Goal: Find specific page/section: Find specific page/section

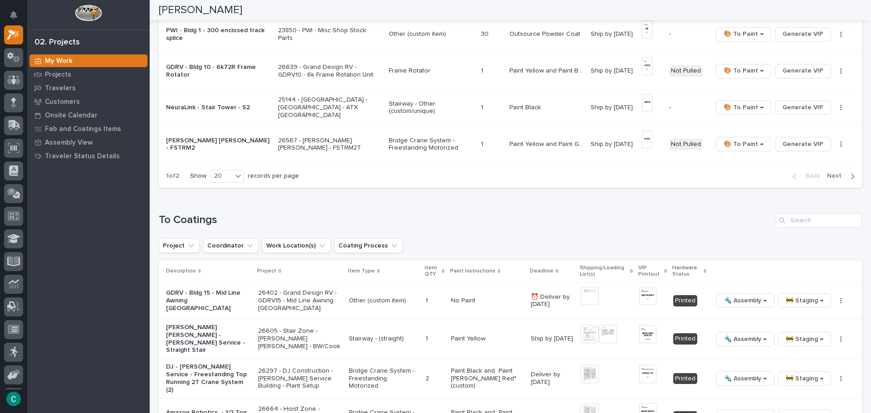
scroll to position [726, 0]
click at [832, 174] on span "Next" at bounding box center [837, 175] width 20 height 8
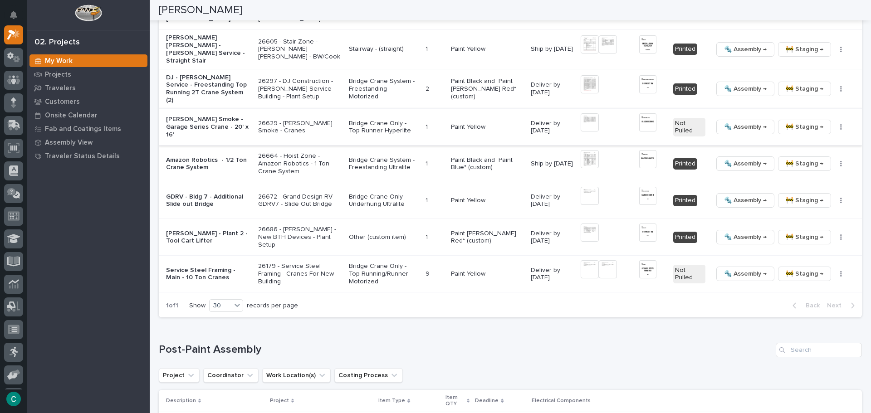
scroll to position [411, 0]
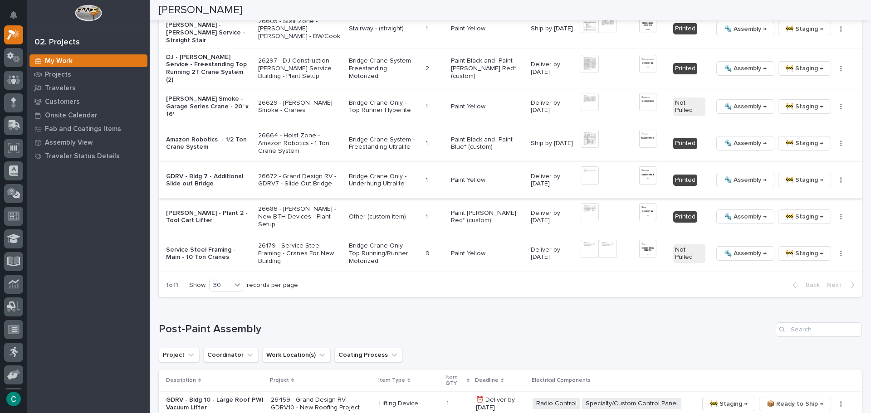
click at [641, 167] on img at bounding box center [647, 176] width 17 height 18
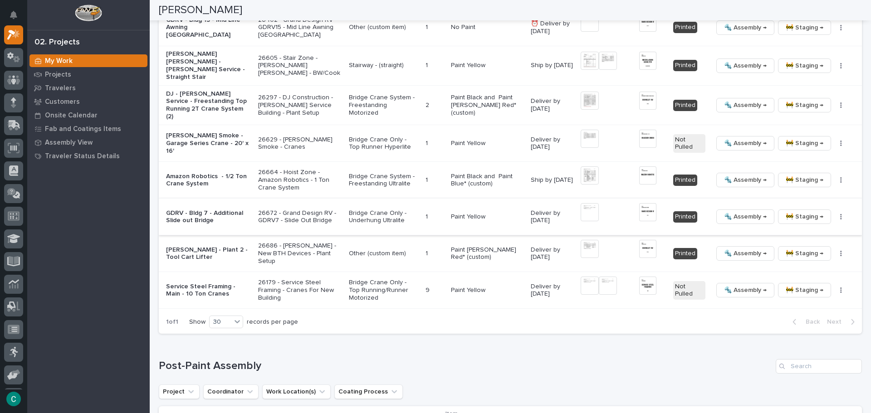
scroll to position [432, 0]
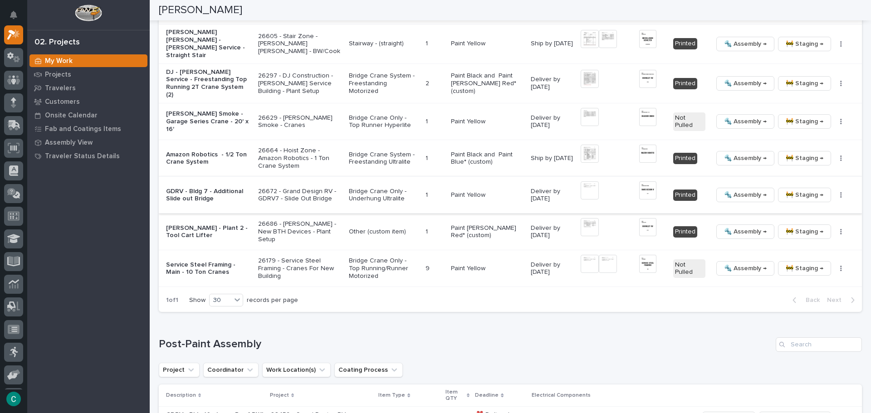
click at [646, 189] on img at bounding box center [647, 191] width 17 height 18
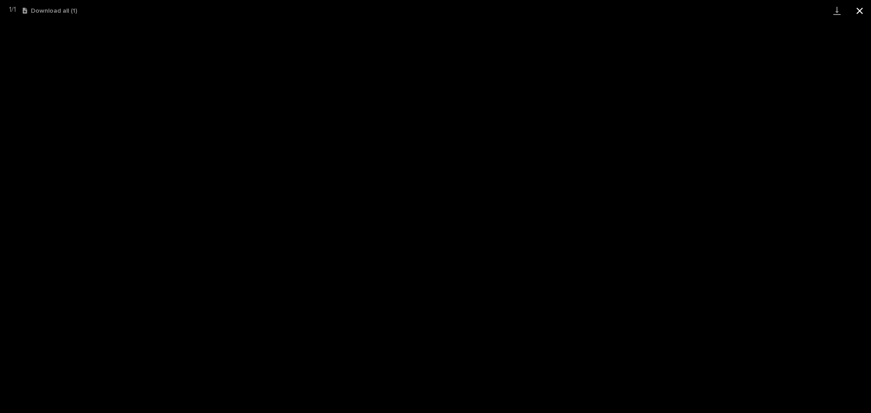
click at [857, 5] on button "Close gallery" at bounding box center [860, 10] width 23 height 21
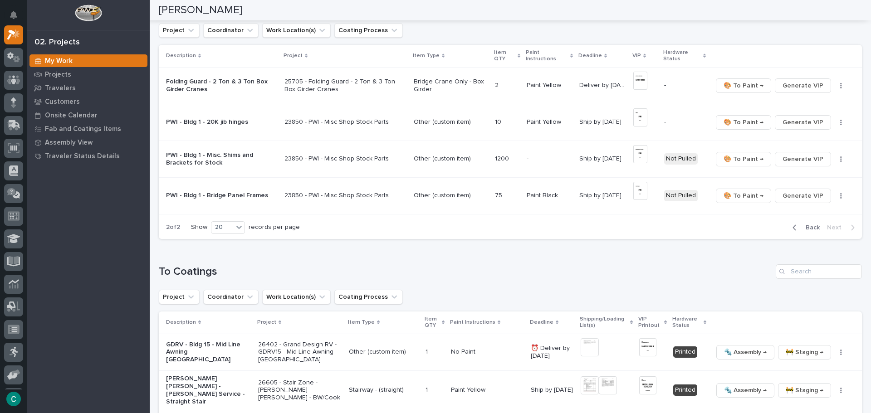
scroll to position [69, 0]
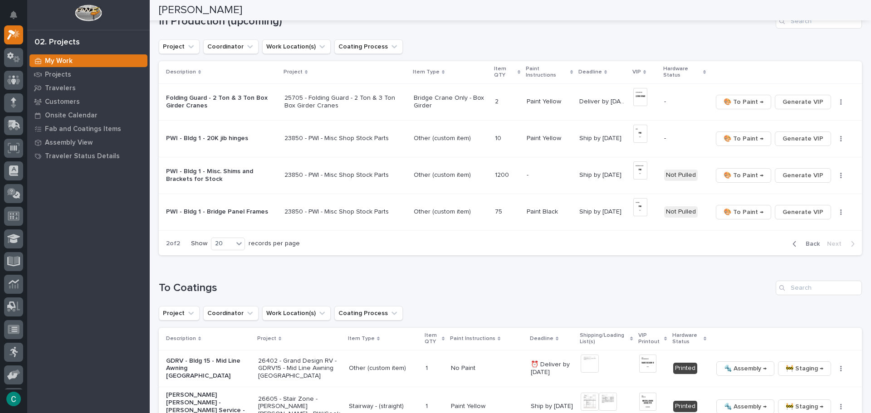
click at [793, 241] on icon "button" at bounding box center [795, 244] width 4 height 8
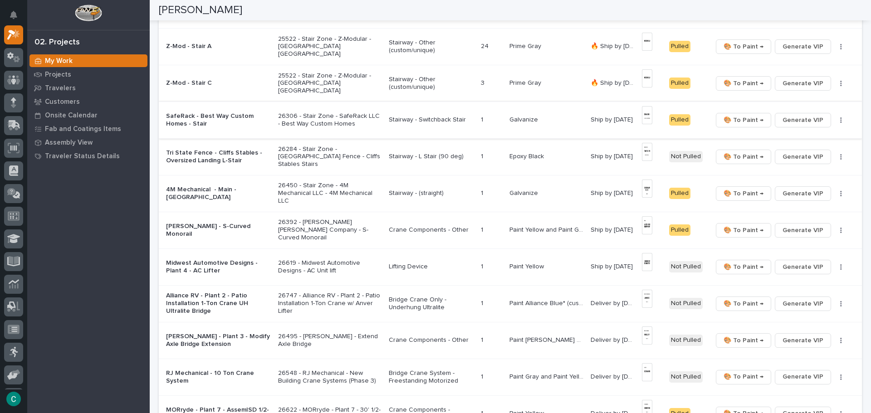
scroll to position [206, 0]
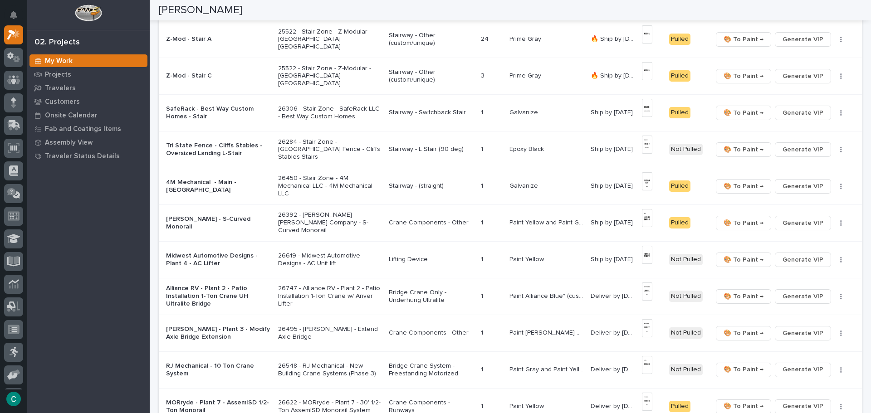
click at [530, 295] on p "Paint Alliance Blue* (custom)" at bounding box center [548, 296] width 76 height 10
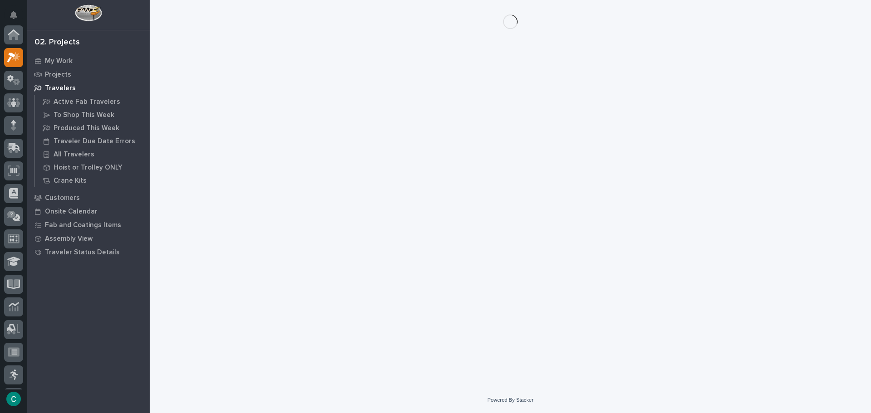
scroll to position [23, 0]
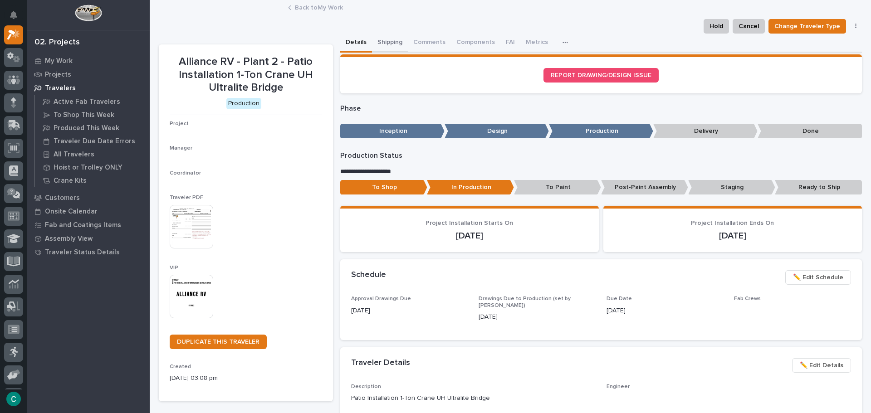
click at [376, 40] on button "Shipping" at bounding box center [390, 43] width 36 height 19
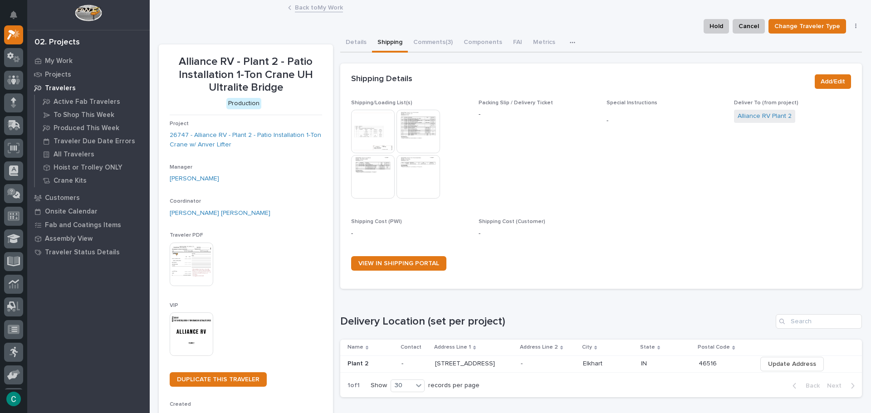
click at [420, 128] on img at bounding box center [419, 132] width 44 height 44
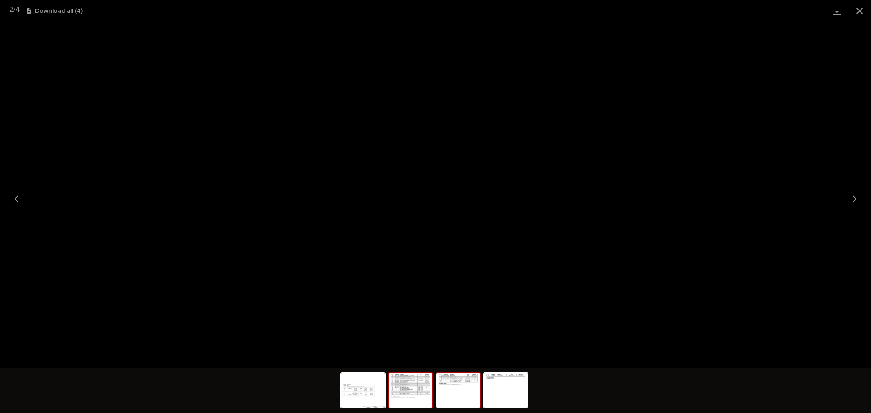
click at [460, 399] on img at bounding box center [459, 390] width 44 height 34
click at [512, 400] on img at bounding box center [506, 390] width 44 height 34
click at [856, 11] on button "Close gallery" at bounding box center [860, 10] width 23 height 21
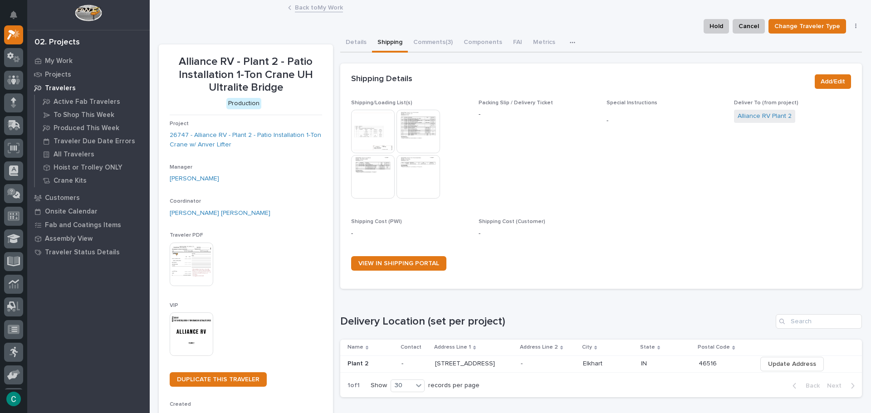
click at [200, 331] on img at bounding box center [192, 335] width 44 height 44
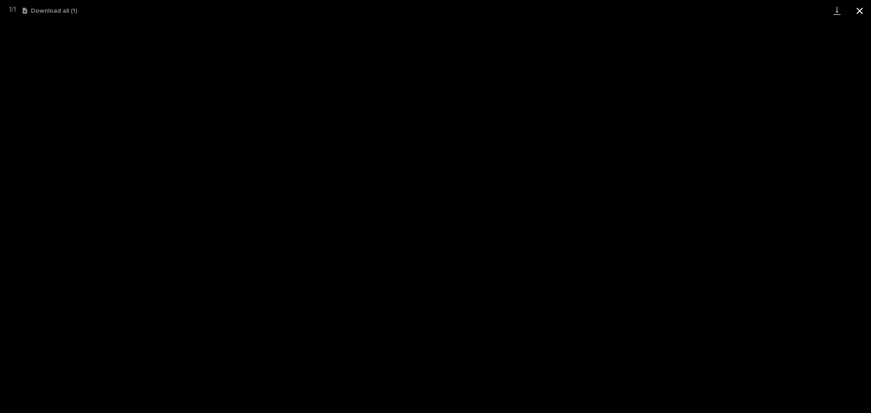
click at [864, 17] on button "Close gallery" at bounding box center [860, 10] width 23 height 21
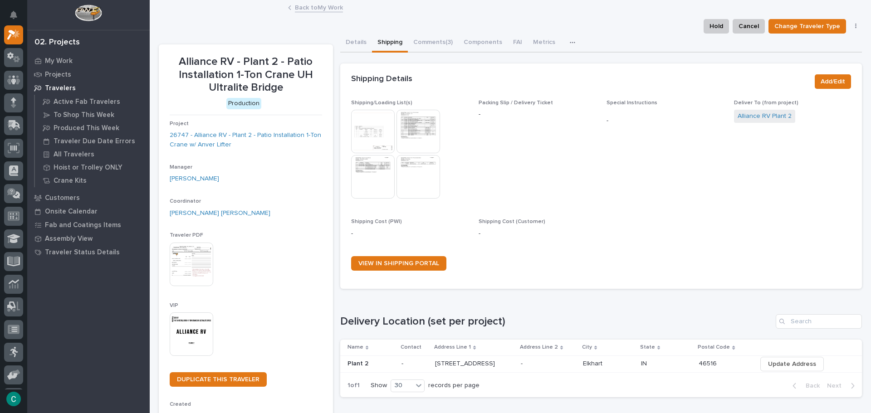
click at [326, 10] on link "Back to My Work" at bounding box center [319, 7] width 48 height 10
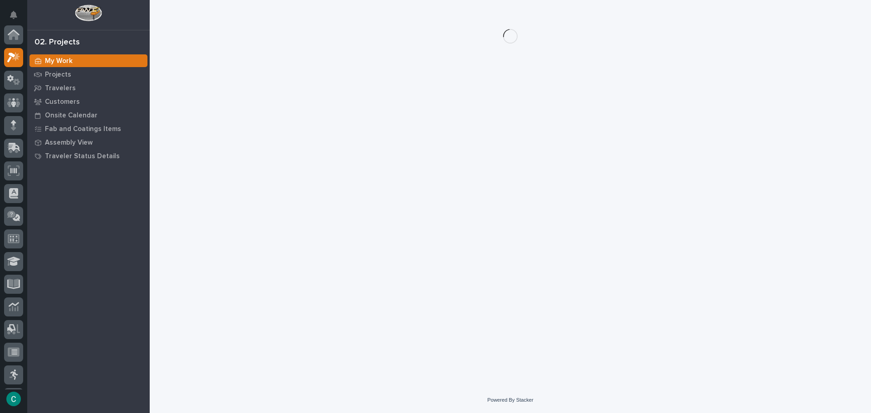
scroll to position [23, 0]
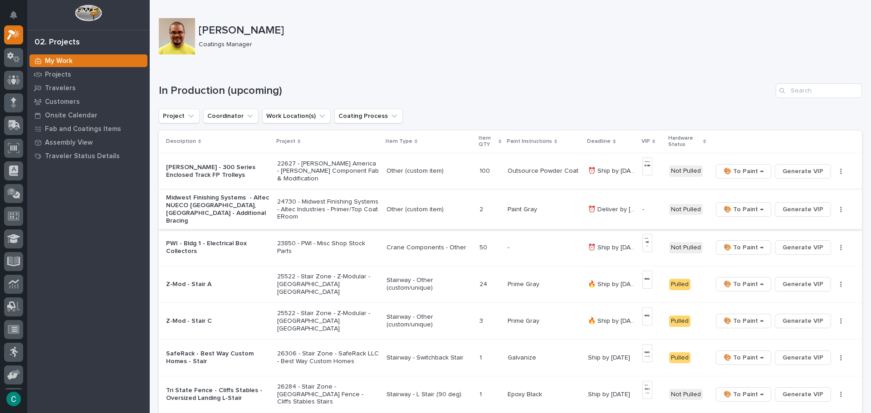
click at [790, 206] on span "Generate VIP" at bounding box center [803, 209] width 41 height 11
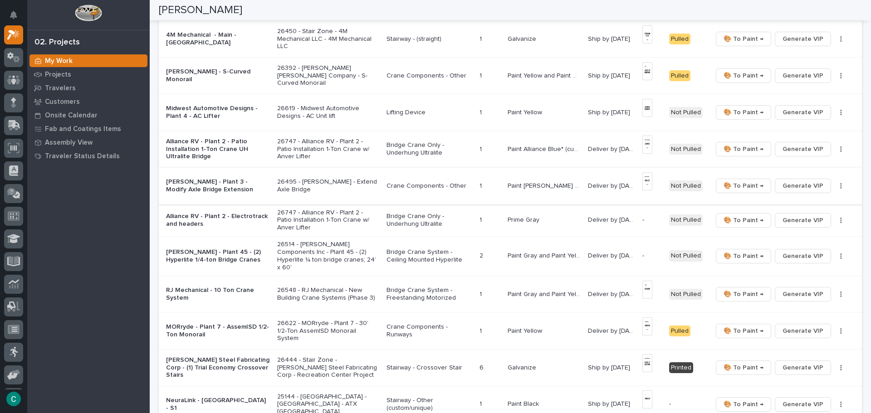
scroll to position [408, 0]
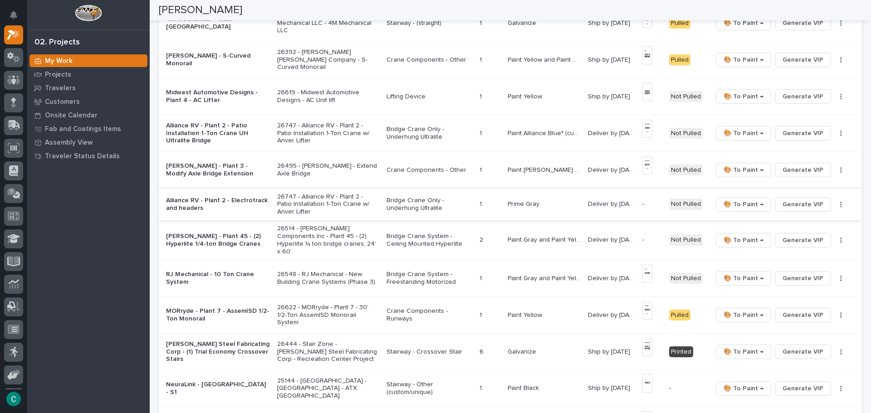
click at [794, 199] on span "Generate VIP" at bounding box center [803, 204] width 41 height 11
click at [783, 235] on span "Generate VIP" at bounding box center [803, 240] width 41 height 11
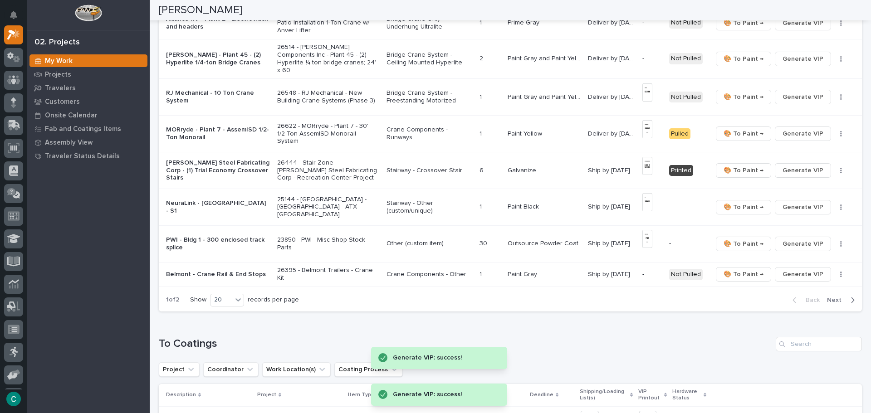
scroll to position [592, 0]
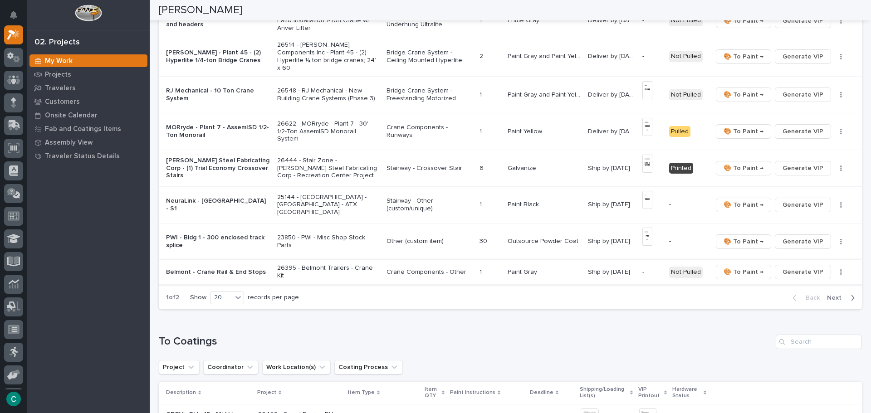
click at [794, 267] on span "Generate VIP" at bounding box center [803, 272] width 41 height 11
click at [831, 294] on span "Next" at bounding box center [837, 298] width 20 height 8
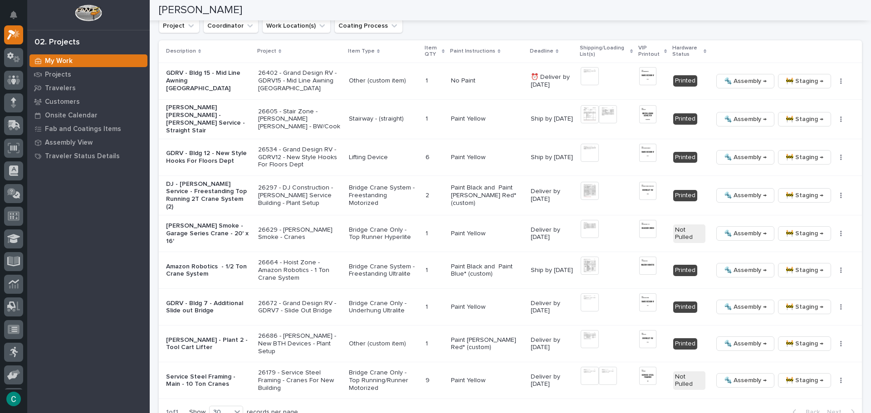
scroll to position [454, 0]
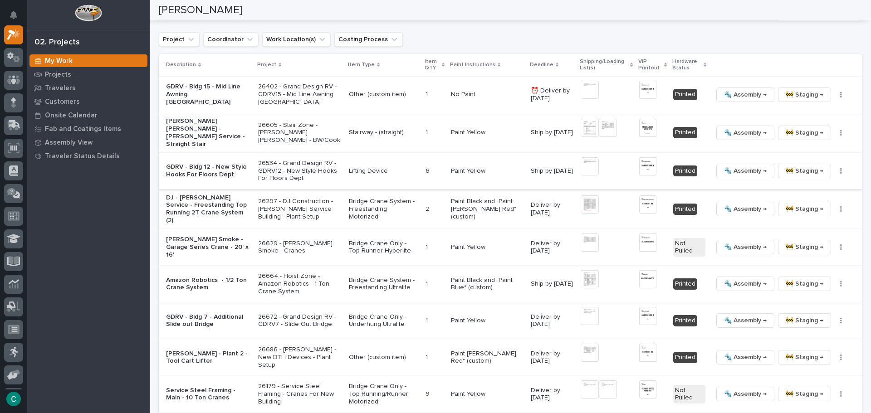
click at [582, 159] on img at bounding box center [590, 166] width 18 height 18
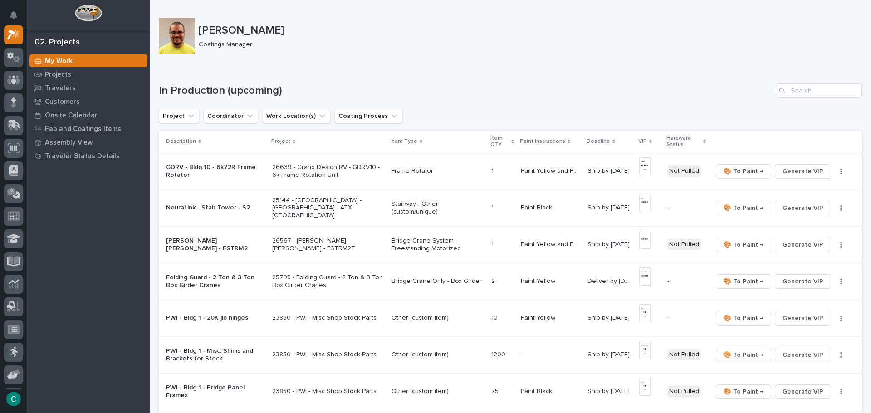
scroll to position [136, 0]
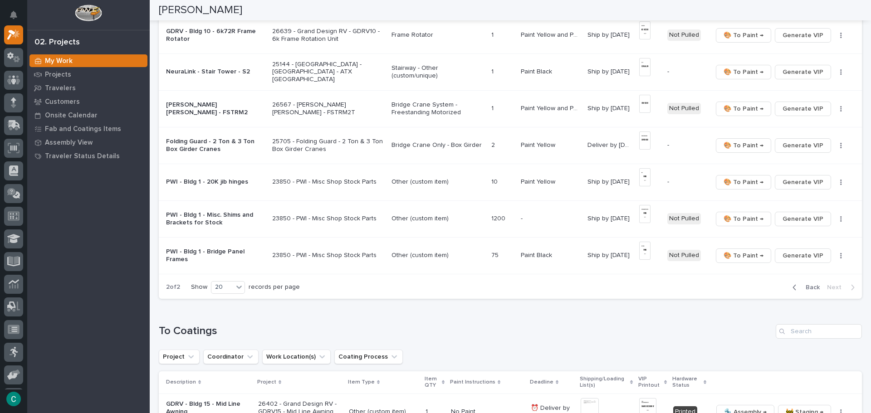
click at [793, 285] on icon "button" at bounding box center [795, 288] width 4 height 8
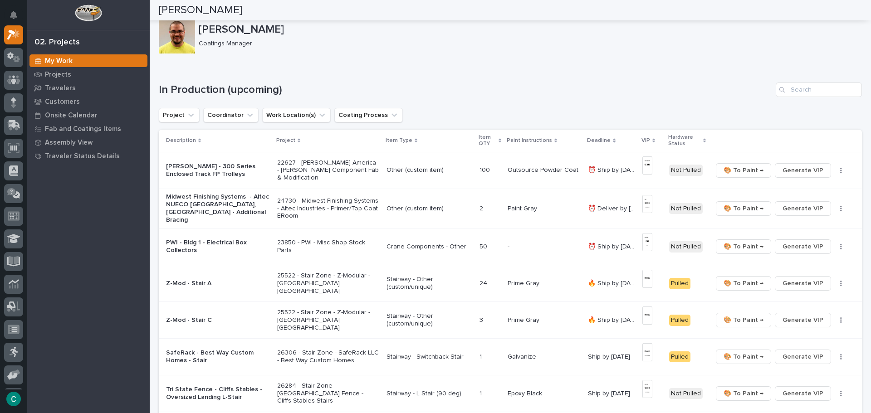
scroll to position [0, 0]
